Goal: Check status: Check status

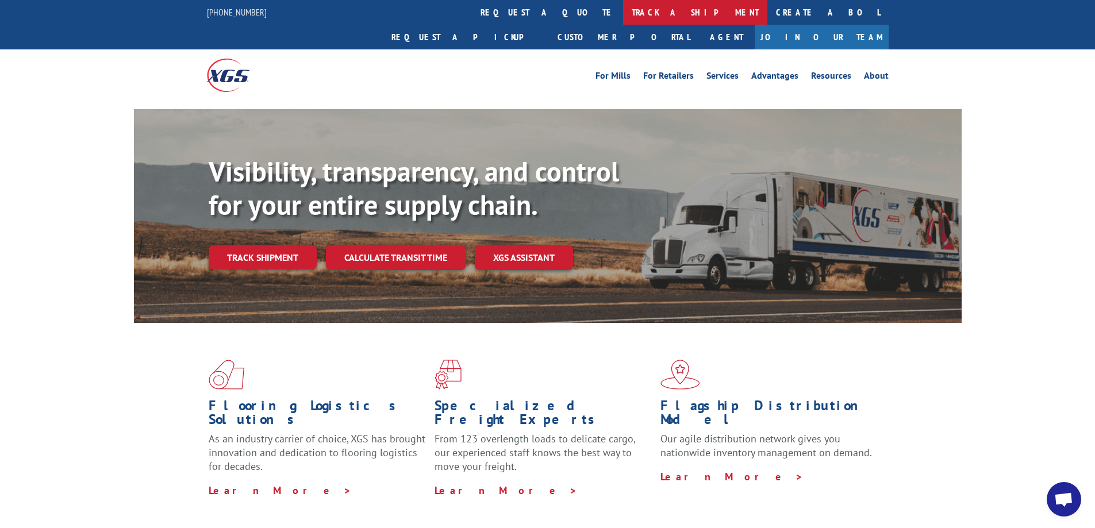
click at [623, 12] on link "track a shipment" at bounding box center [695, 12] width 144 height 25
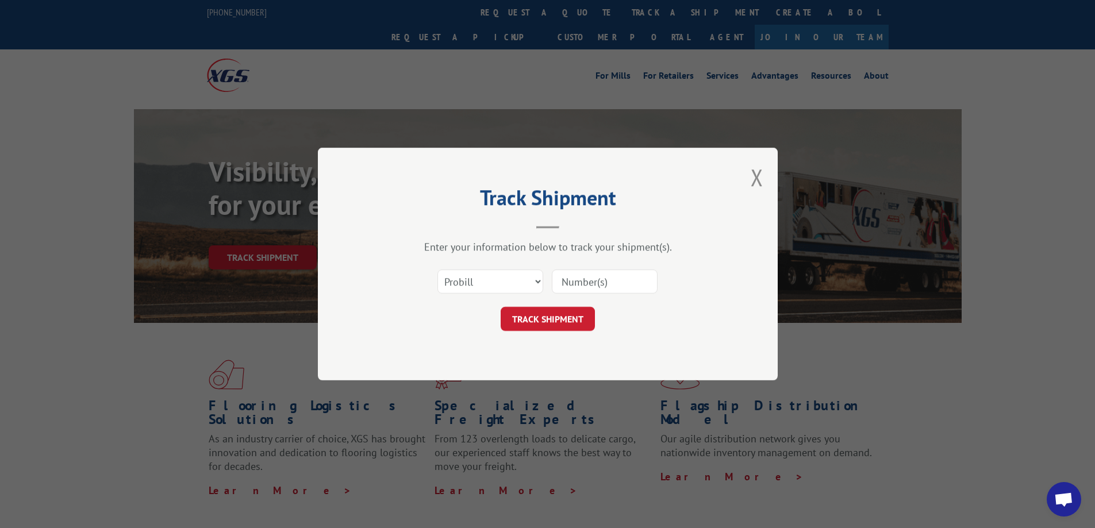
click at [733, 13] on div "Track Shipment Enter your information below to track your shipment(s). Select c…" at bounding box center [547, 264] width 1095 height 528
click at [767, 13] on div "Track Shipment Enter your information below to track your shipment(s). Select c…" at bounding box center [547, 264] width 1095 height 528
click at [758, 175] on button "Close modal" at bounding box center [757, 177] width 13 height 30
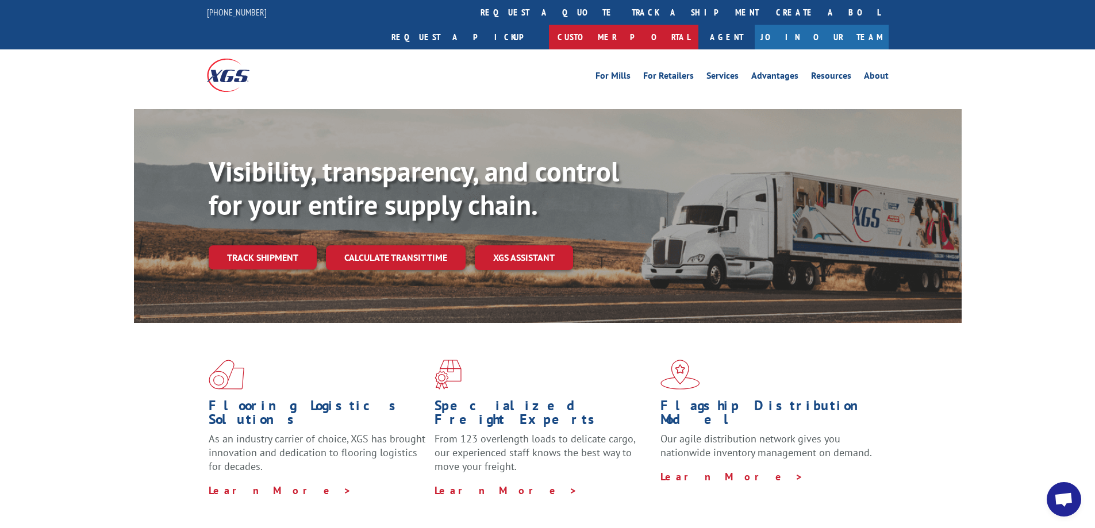
click at [699, 25] on link "Customer Portal" at bounding box center [624, 37] width 150 height 25
